Goal: Task Accomplishment & Management: Manage account settings

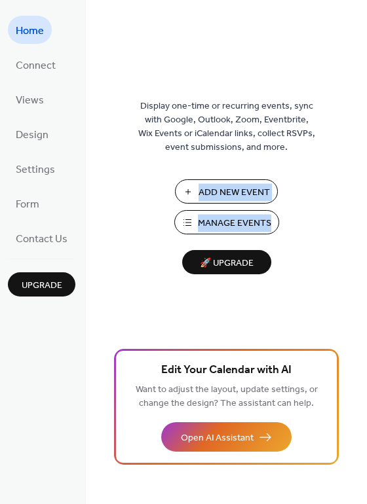
drag, startPoint x: 363, startPoint y: 187, endPoint x: 363, endPoint y: 211, distance: 24.2
click at [363, 211] on div "Display one-time or recurring events, sync with Google, Outlook, Zoom, Eventbri…" at bounding box center [226, 273] width 281 height 461
click at [17, 198] on span "Form" at bounding box center [28, 204] width 24 height 20
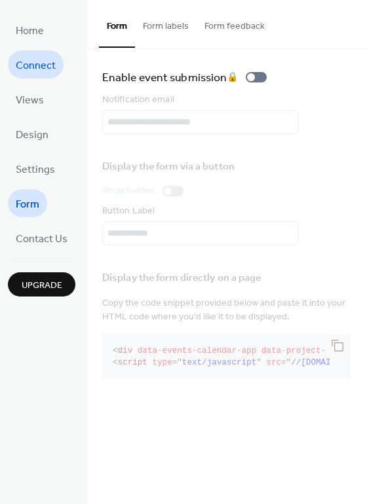
click at [32, 71] on span "Connect" at bounding box center [36, 66] width 40 height 20
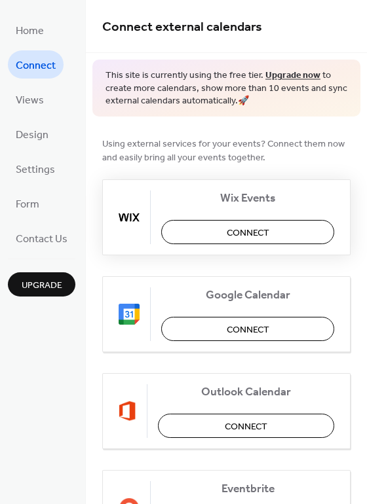
click at [246, 236] on span "Connect" at bounding box center [247, 233] width 43 height 14
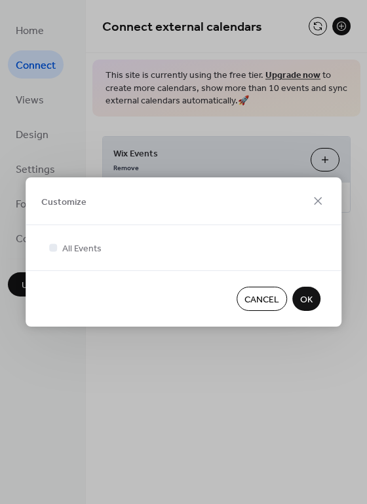
click at [304, 299] on span "OK" at bounding box center [306, 300] width 12 height 14
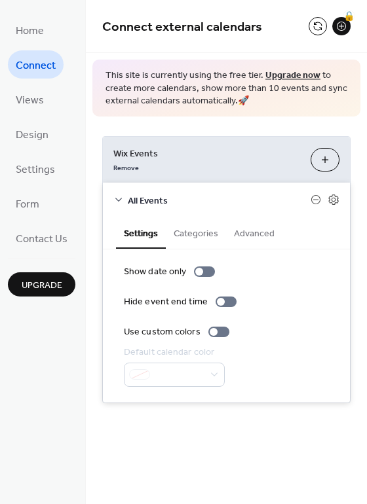
click at [198, 238] on button "Categories" at bounding box center [196, 232] width 60 height 30
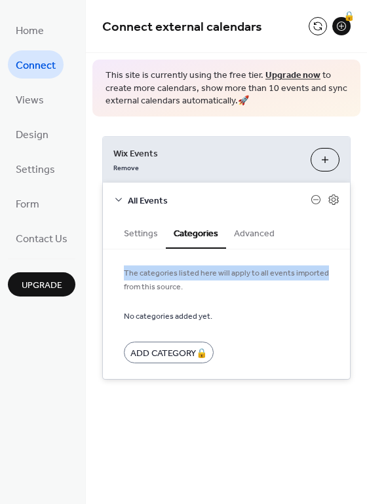
drag, startPoint x: 362, startPoint y: 223, endPoint x: 374, endPoint y: 270, distance: 49.2
click at [366, 270] on html "**********" at bounding box center [183, 252] width 367 height 504
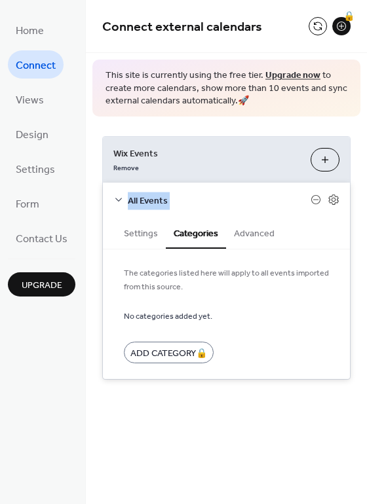
drag, startPoint x: 361, startPoint y: 168, endPoint x: 364, endPoint y: 192, distance: 24.4
click at [364, 192] on div "**********" at bounding box center [226, 257] width 281 height 283
click at [238, 236] on button "Advanced" at bounding box center [254, 232] width 56 height 30
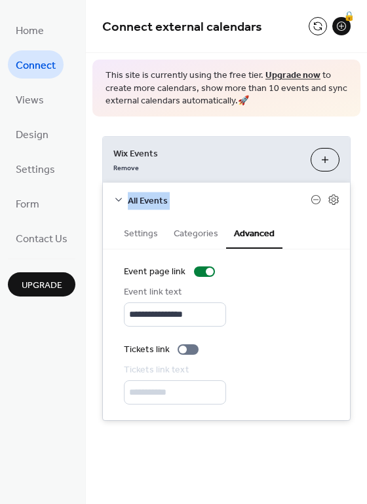
click at [145, 236] on button "Settings" at bounding box center [141, 232] width 50 height 30
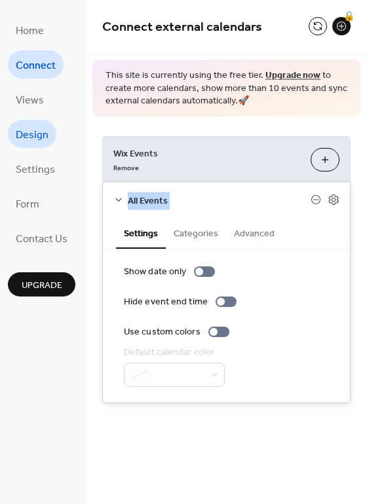
click at [38, 131] on span "Design" at bounding box center [32, 135] width 33 height 20
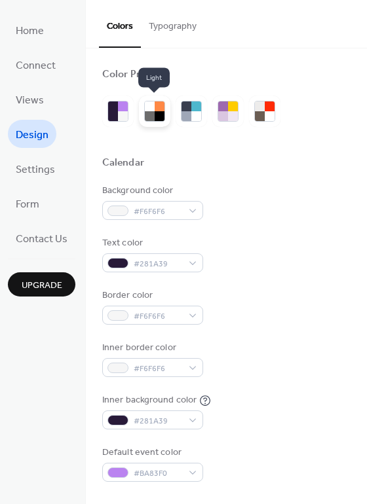
click at [158, 113] on div at bounding box center [159, 116] width 10 height 10
